Goal: Subscribe to service/newsletter

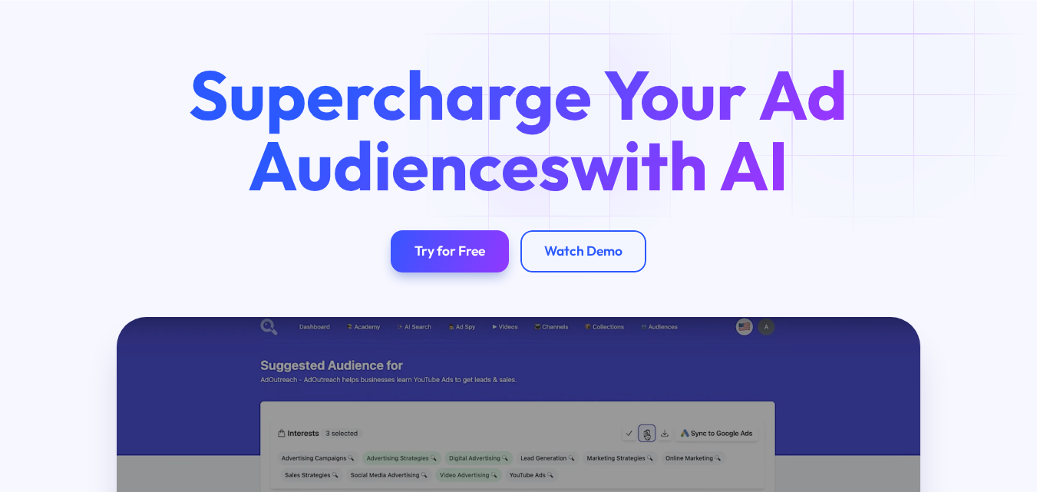
scroll to position [77, 0]
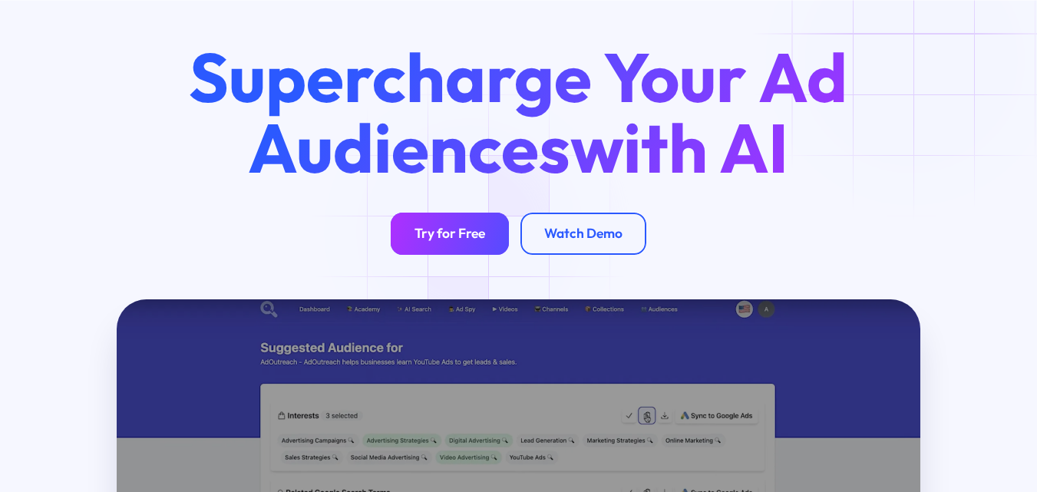
click at [475, 232] on div "Try for Free" at bounding box center [449, 234] width 71 height 17
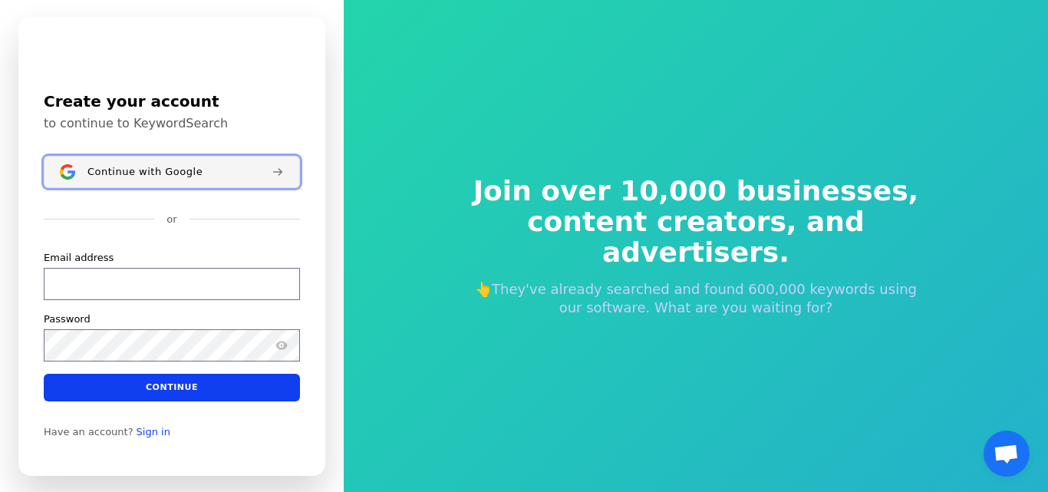
click at [141, 179] on button "Continue with Google" at bounding box center [172, 172] width 256 height 32
